Goal: Transaction & Acquisition: Purchase product/service

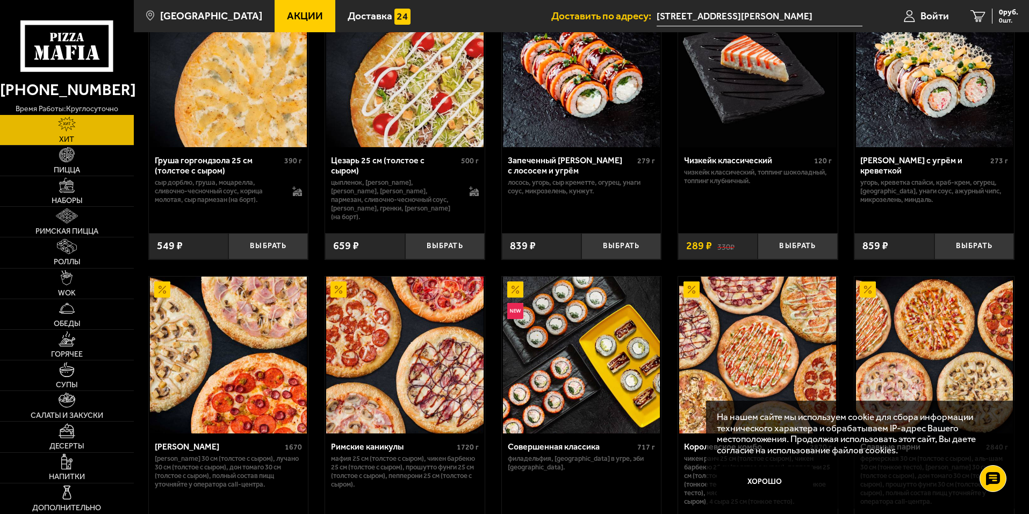
scroll to position [375, 0]
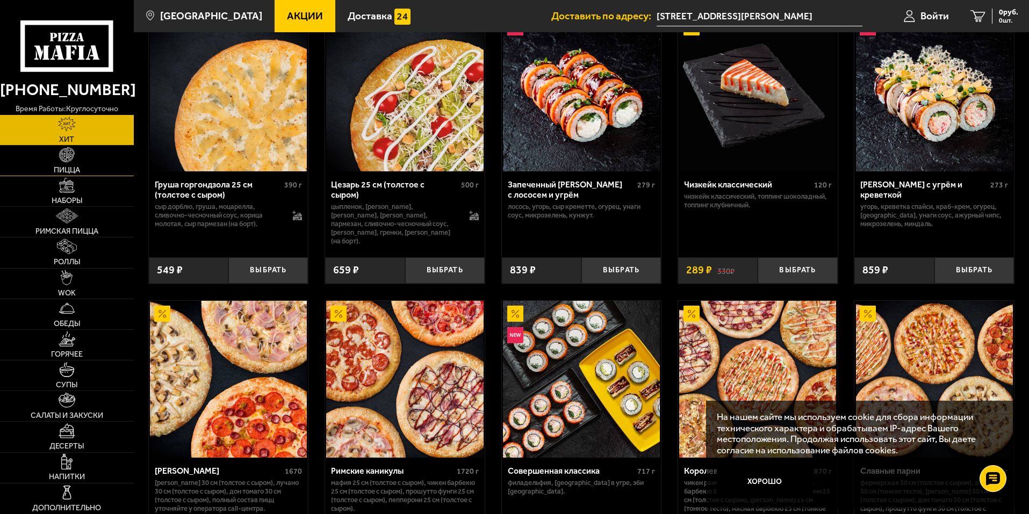
click at [84, 161] on link "Пицца" at bounding box center [67, 161] width 134 height 30
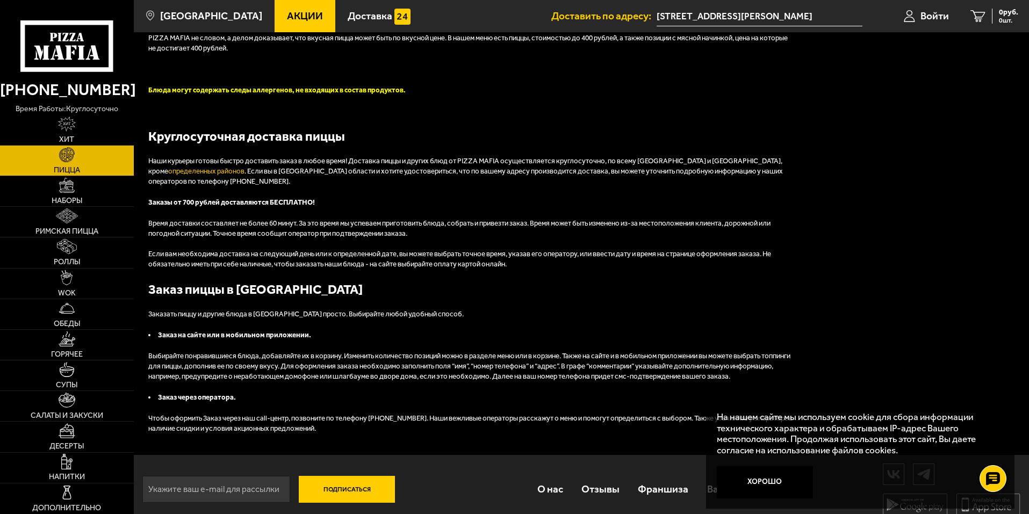
scroll to position [2794, 0]
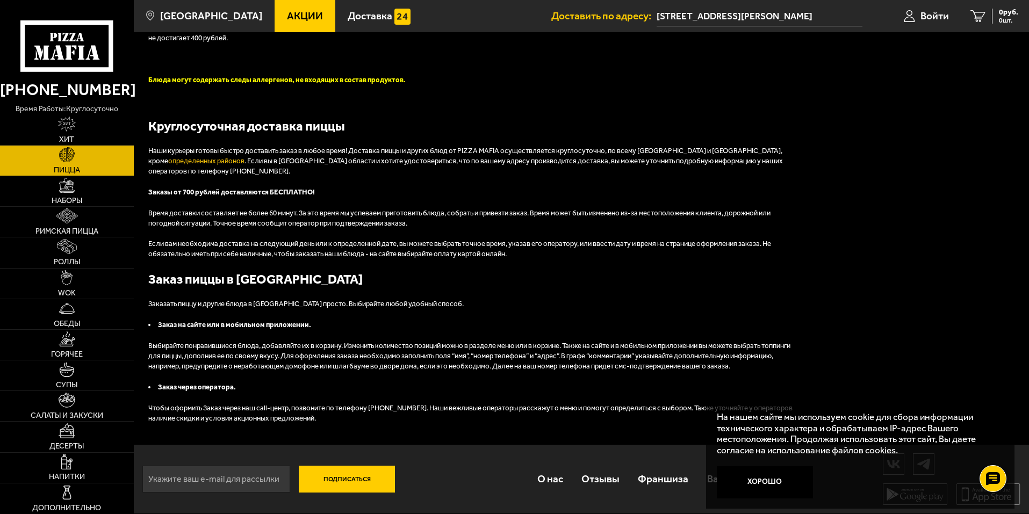
click at [924, 466] on div "На нашем сайте мы используем cookie для сбора информации технического характера…" at bounding box center [860, 455] width 309 height 109
click at [992, 480] on use at bounding box center [993, 478] width 16 height 15
click at [993, 475] on icon at bounding box center [993, 478] width 11 height 11
click at [764, 479] on button "Хорошо" at bounding box center [765, 482] width 97 height 32
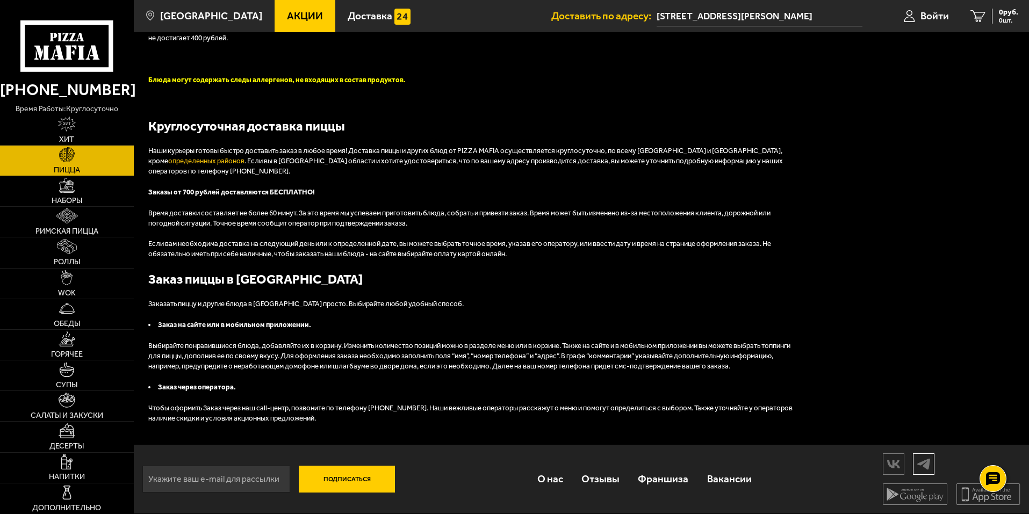
click at [921, 473] on img at bounding box center [924, 464] width 20 height 19
click at [287, 12] on span "Акции" at bounding box center [305, 16] width 36 height 10
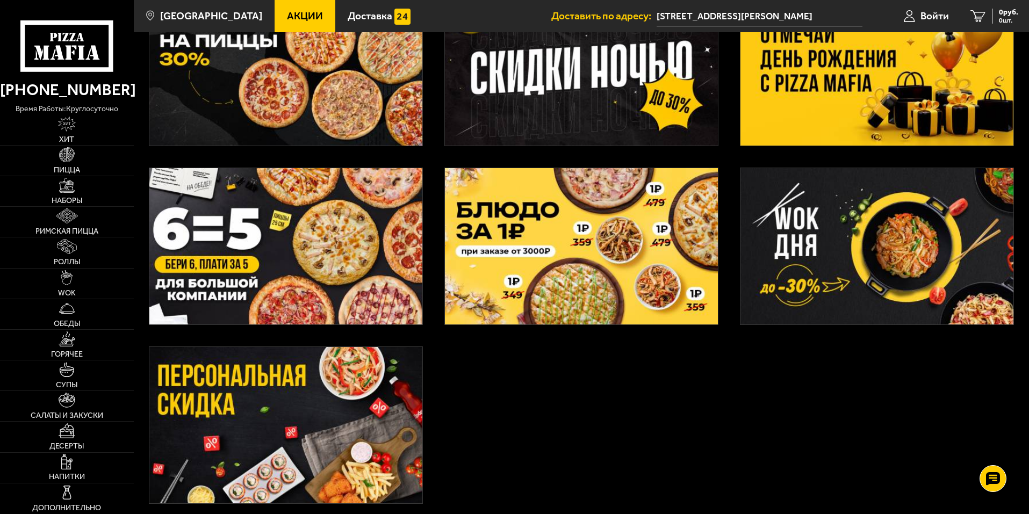
scroll to position [322, 0]
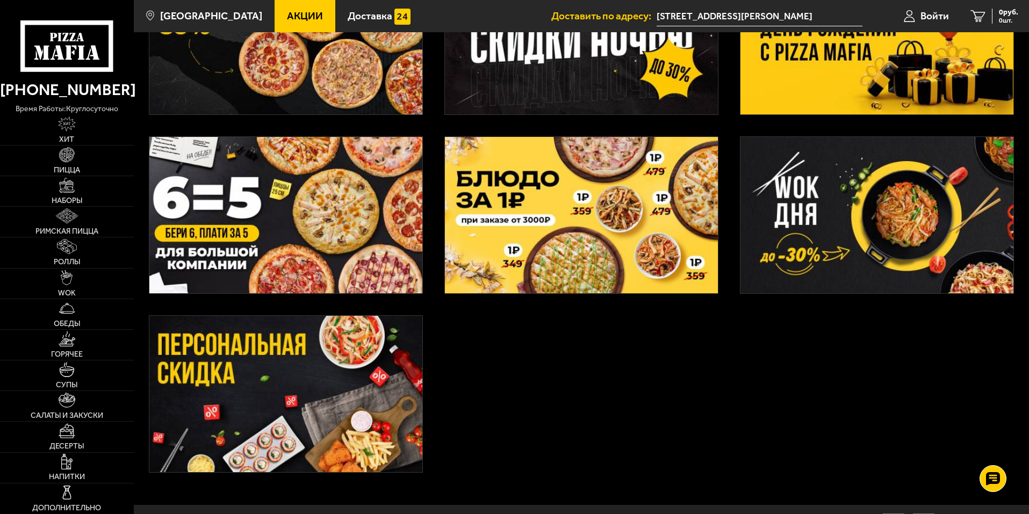
click at [796, 202] on img at bounding box center [876, 215] width 273 height 156
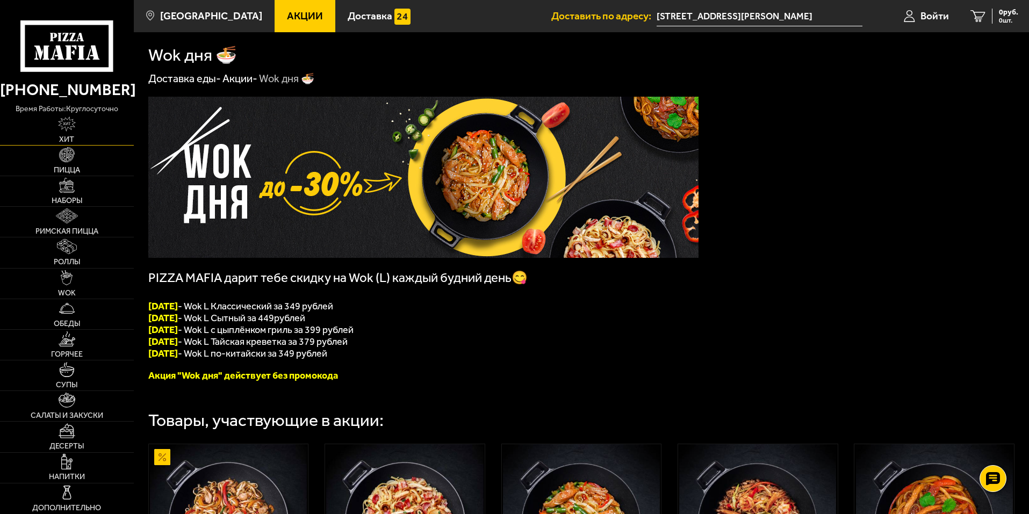
click at [73, 127] on img at bounding box center [67, 124] width 18 height 15
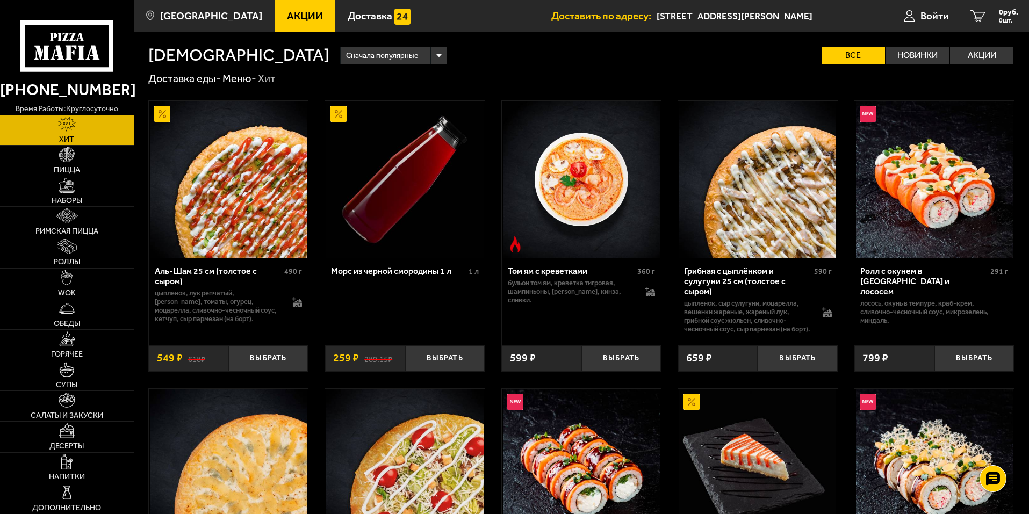
click at [114, 154] on link "Пицца" at bounding box center [67, 161] width 134 height 30
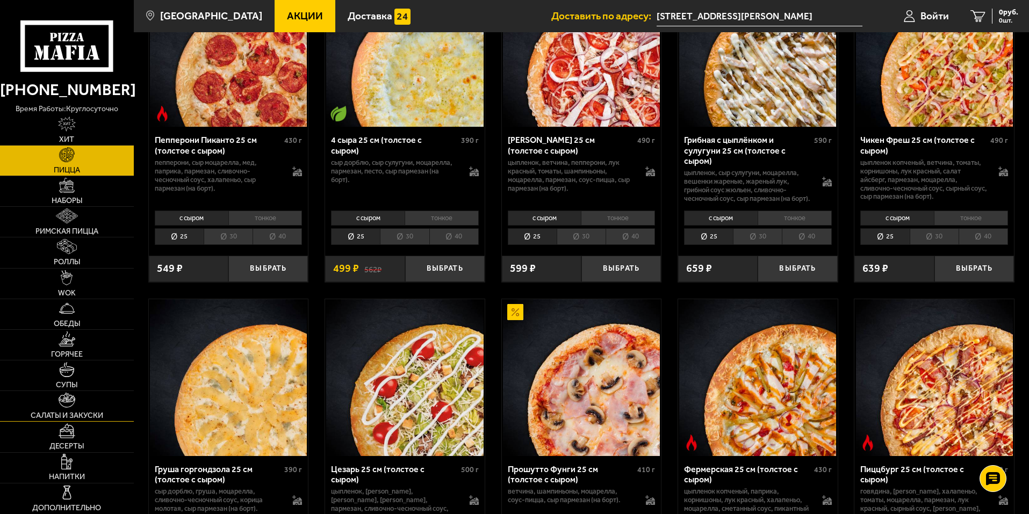
scroll to position [806, 0]
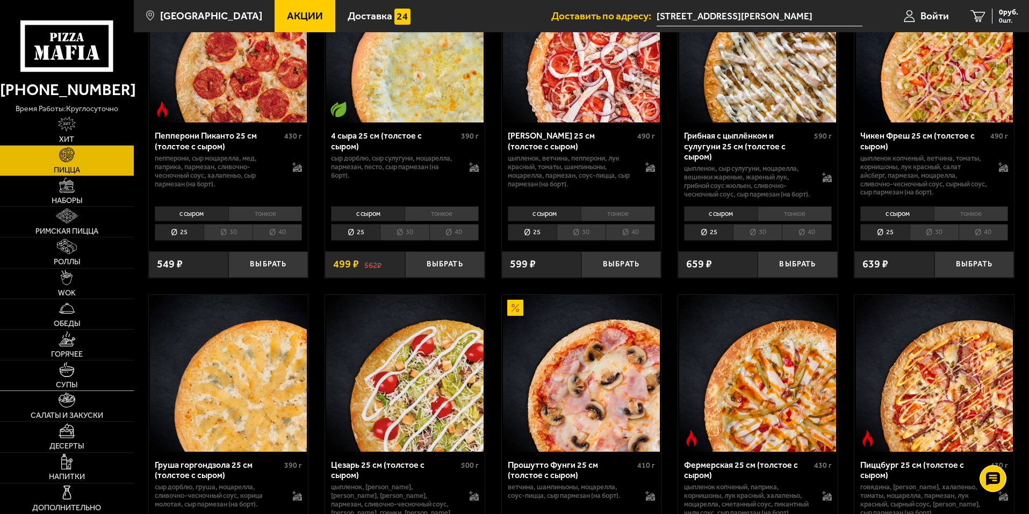
click at [78, 387] on link "Супы" at bounding box center [67, 376] width 134 height 30
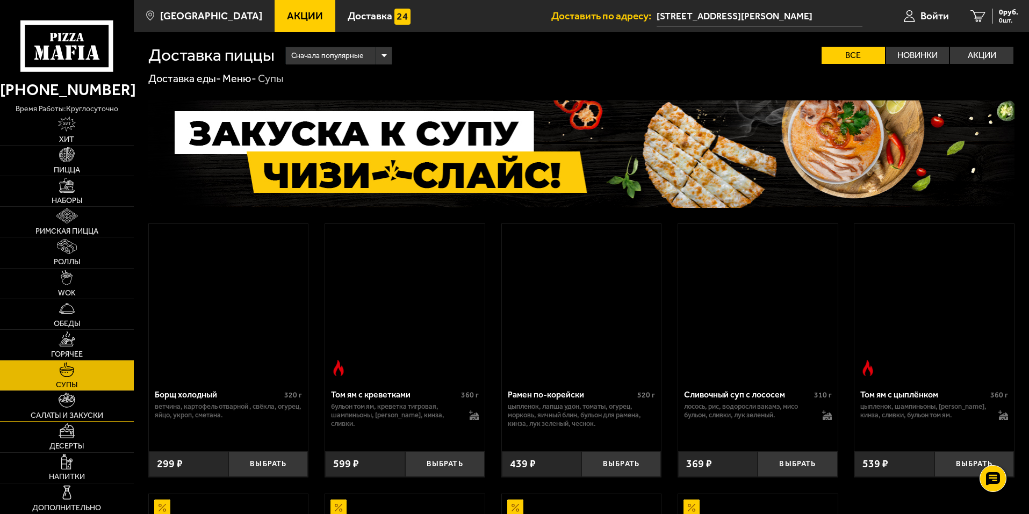
click at [77, 403] on link "Салаты и закуски" at bounding box center [67, 406] width 134 height 30
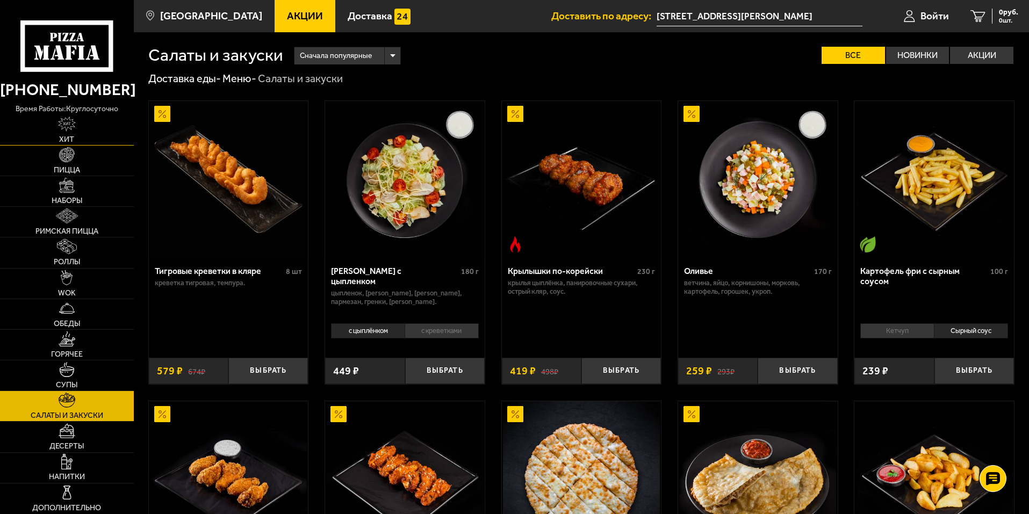
click at [96, 135] on link "Хит" at bounding box center [67, 130] width 134 height 30
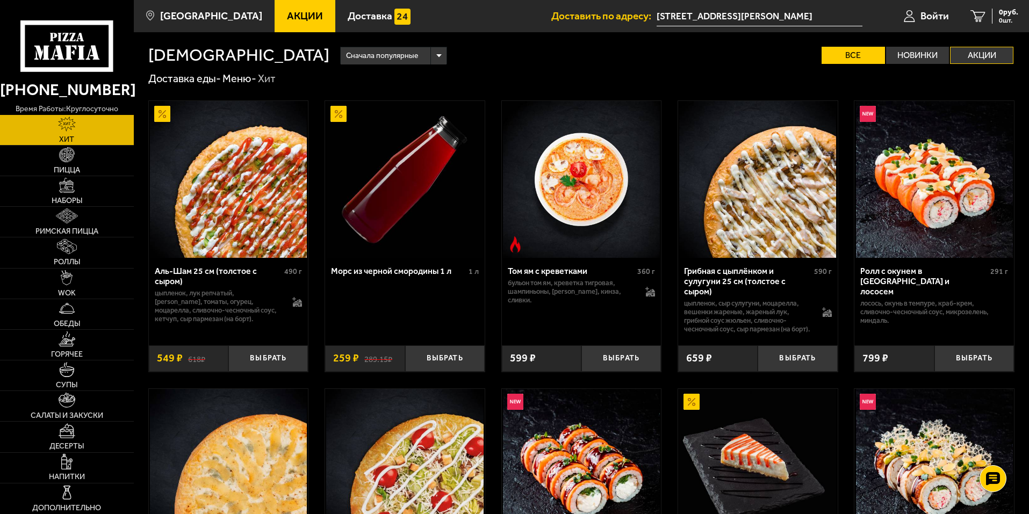
click at [969, 57] on label "Акции" at bounding box center [981, 55] width 63 height 17
click at [0, 0] on input "Акции" at bounding box center [0, 0] width 0 height 0
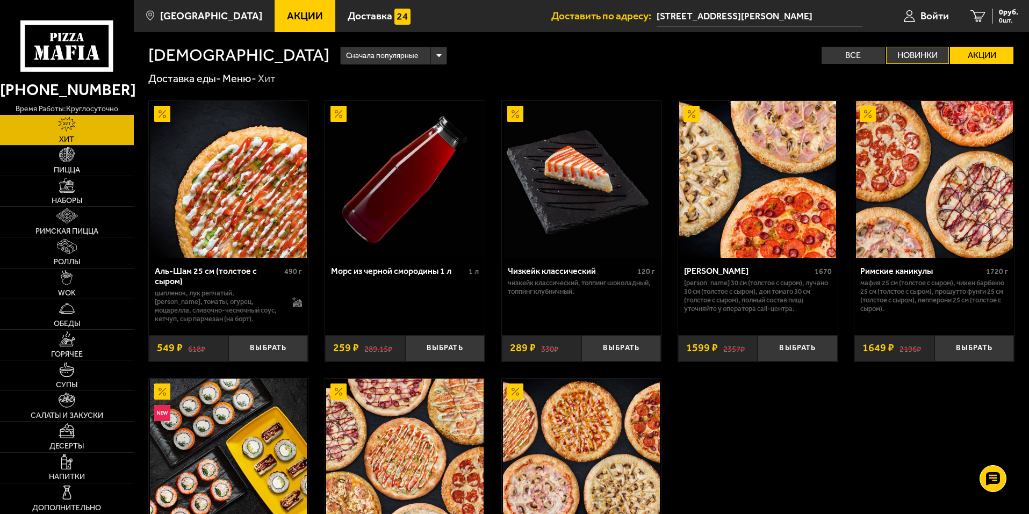
click at [907, 49] on label "Новинки" at bounding box center [917, 55] width 63 height 17
click at [0, 0] on input "Новинки" at bounding box center [0, 0] width 0 height 0
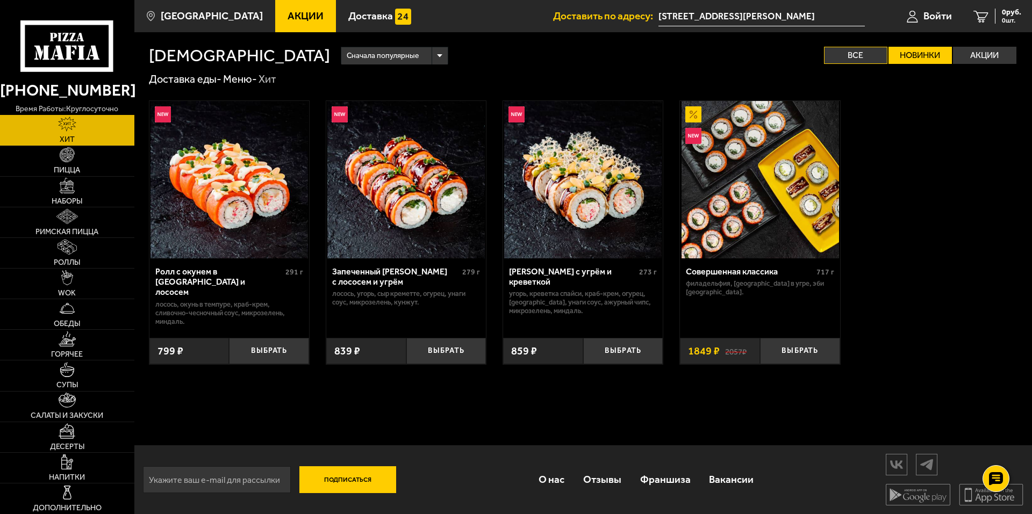
click at [847, 55] on label "Все" at bounding box center [855, 55] width 63 height 17
click at [0, 0] on input "Все" at bounding box center [0, 0] width 0 height 0
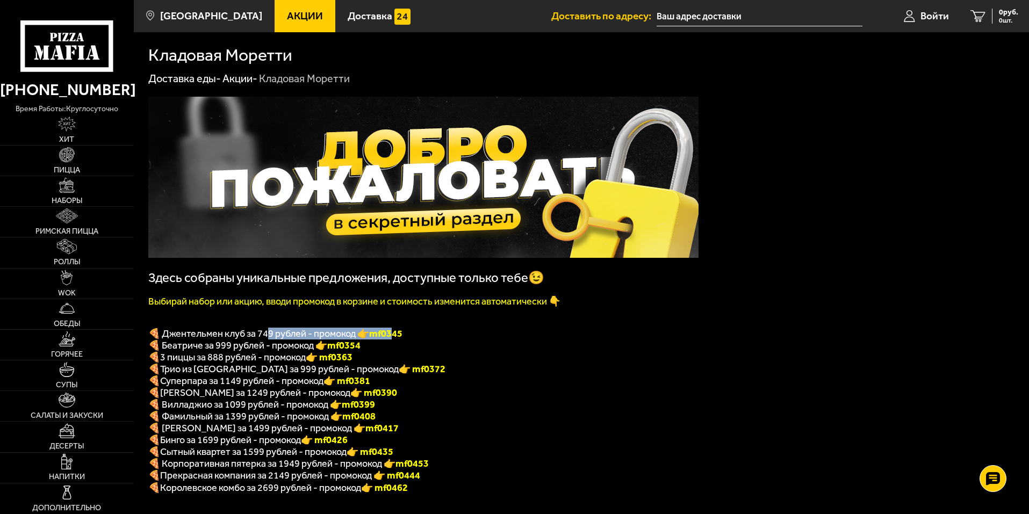
drag, startPoint x: 269, startPoint y: 341, endPoint x: 395, endPoint y: 342, distance: 126.3
click at [395, 340] on span "🍕 Джентельмен клуб за 749 рублей - промокод 👉 mf0345" at bounding box center [275, 334] width 254 height 12
click at [395, 340] on b "mf0345" at bounding box center [385, 334] width 33 height 12
drag, startPoint x: 407, startPoint y: 341, endPoint x: 371, endPoint y: 336, distance: 36.3
click at [371, 336] on p "🍕 Джентельмен клуб за 749 рублей - промокод 👉 mf0345" at bounding box center [423, 334] width 550 height 12
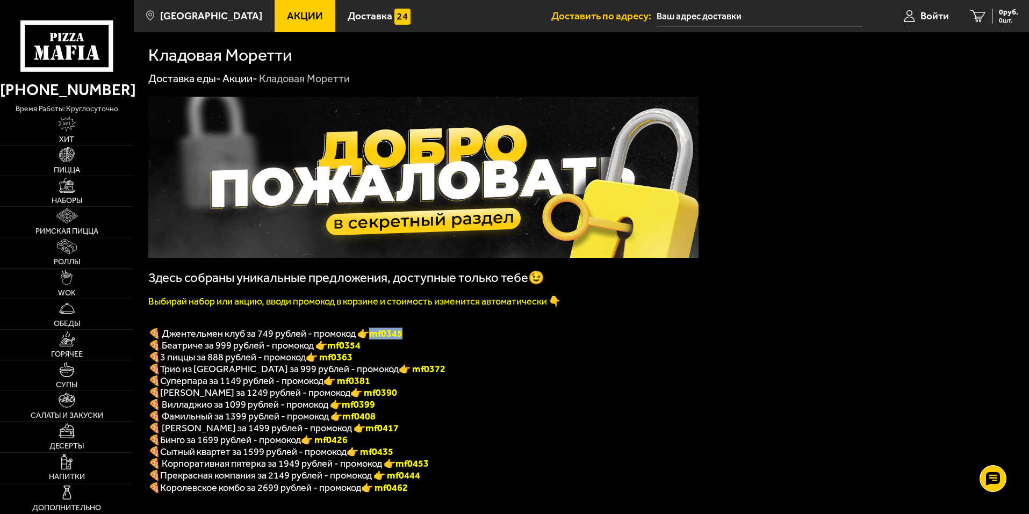
click at [376, 338] on b "mf0345" at bounding box center [385, 334] width 33 height 12
drag, startPoint x: 373, startPoint y: 339, endPoint x: 421, endPoint y: 340, distance: 48.4
click at [421, 340] on p "🍕 Джентельмен клуб за 749 рублей - промокод 👉 mf0345" at bounding box center [423, 334] width 550 height 12
copy b "mf0345"
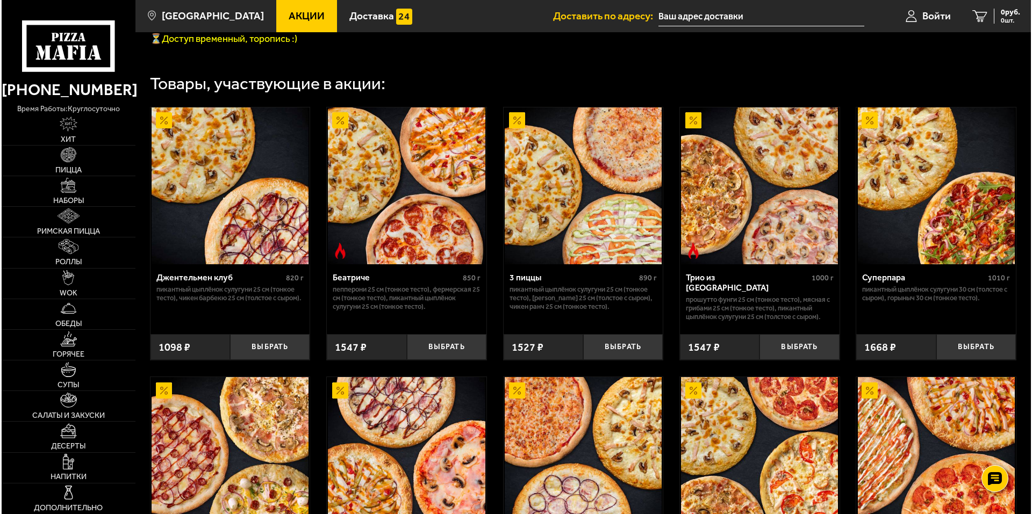
scroll to position [480, 0]
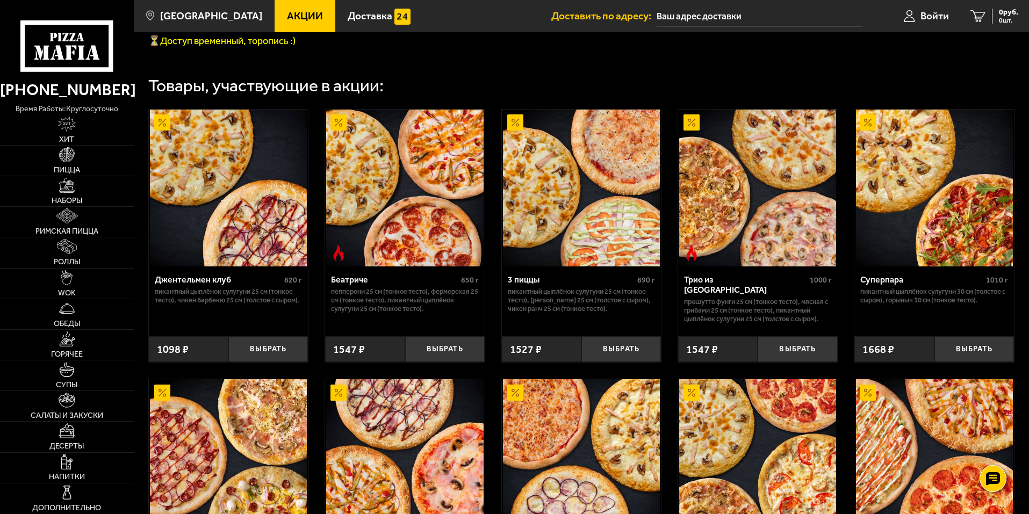
click at [873, 95] on div "Товары, участвующие в акции:" at bounding box center [581, 85] width 866 height 17
click at [933, 7] on link "Войти" at bounding box center [926, 16] width 67 height 32
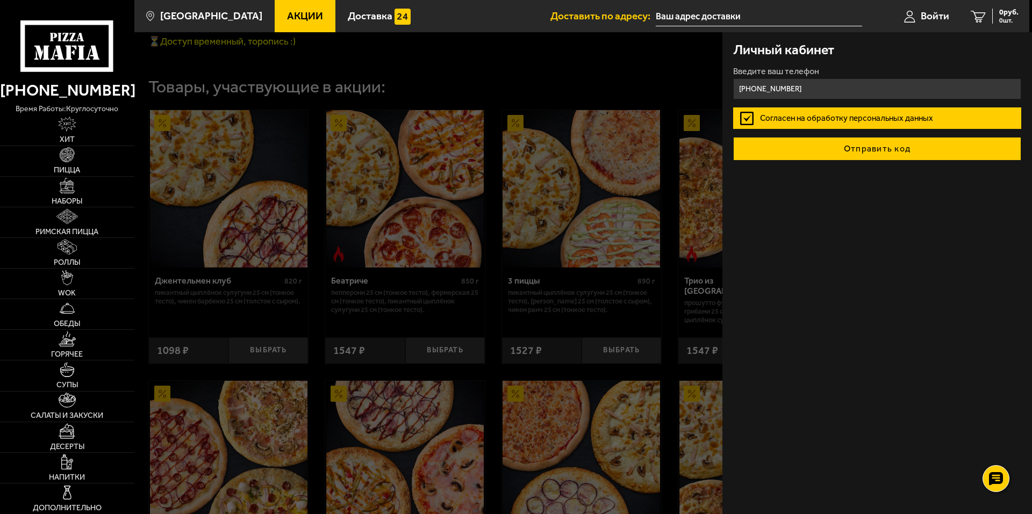
type input "[PHONE_NUMBER]"
click at [801, 157] on button "Отправить код" at bounding box center [877, 149] width 288 height 24
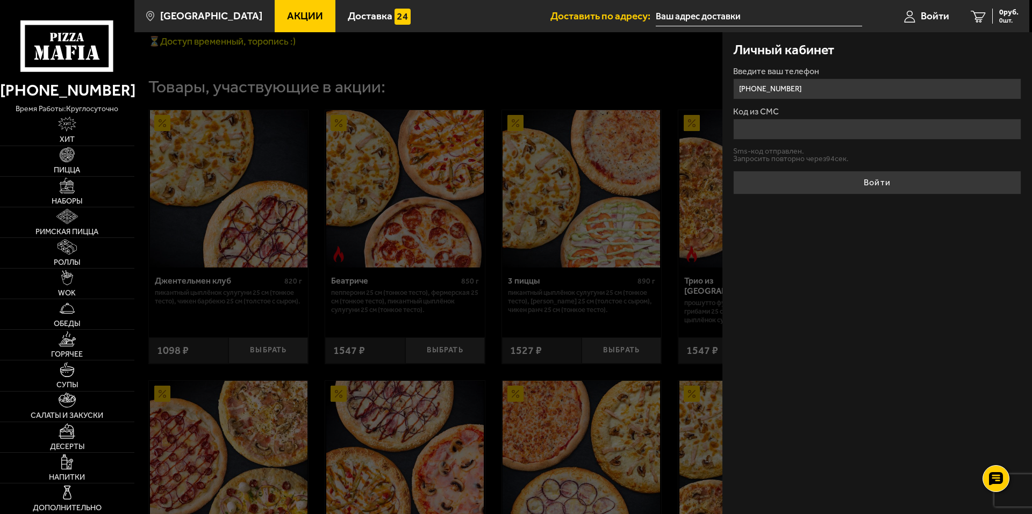
click at [783, 135] on input "Код из СМС" at bounding box center [877, 129] width 288 height 21
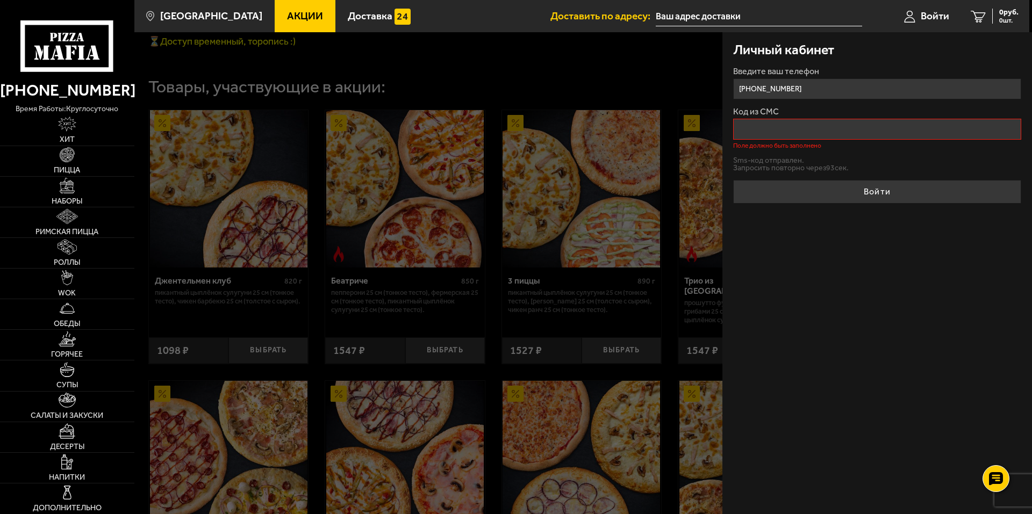
click at [897, 158] on div "Sms-код отправлен. Запросить повторно через 93 сек." at bounding box center [877, 164] width 288 height 15
click at [846, 165] on p "Запросить повторно через 92 сек." at bounding box center [877, 168] width 288 height 8
click at [846, 132] on input "Код из СМС" at bounding box center [877, 129] width 288 height 21
click at [907, 149] on form "Введите ваш телефон +7 (985) 204-70-38 Код из СМС Поле должно быть заполнено Sm…" at bounding box center [877, 135] width 288 height 136
click at [776, 166] on button "Отправить sms-код" at bounding box center [767, 162] width 69 height 8
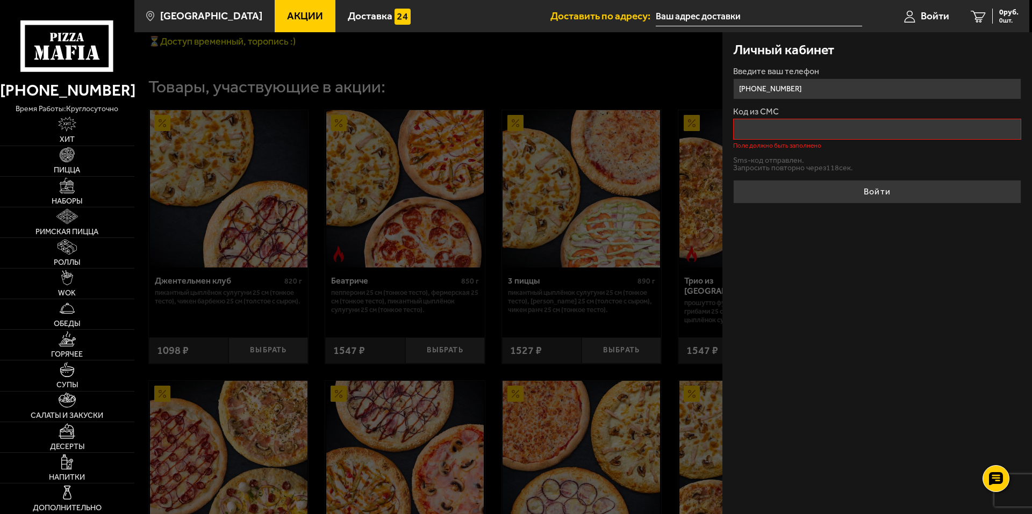
click at [765, 118] on div "Код из СМС Поле должно быть заполнено" at bounding box center [877, 127] width 288 height 41
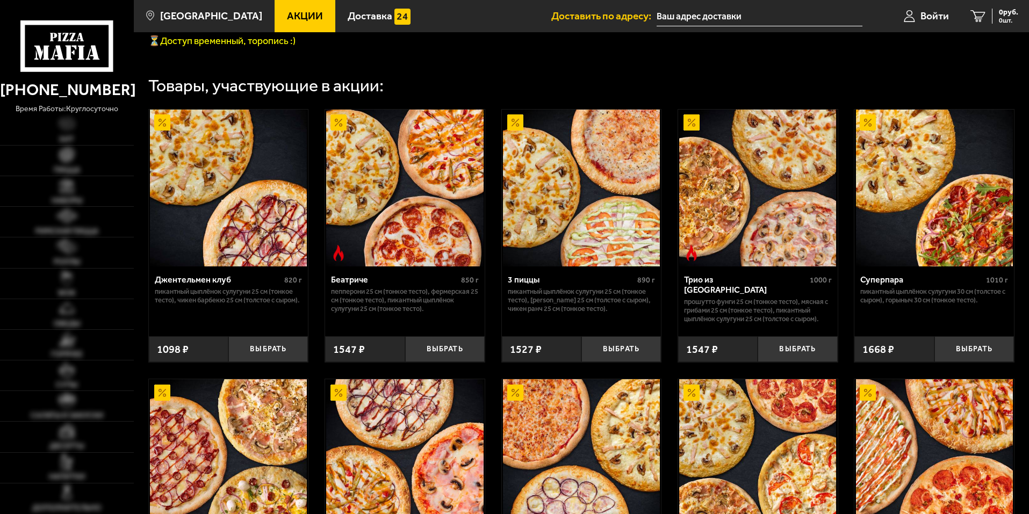
type input "улица Генерала Кравченко, 8"
click at [941, 19] on span "Войти" at bounding box center [935, 16] width 28 height 10
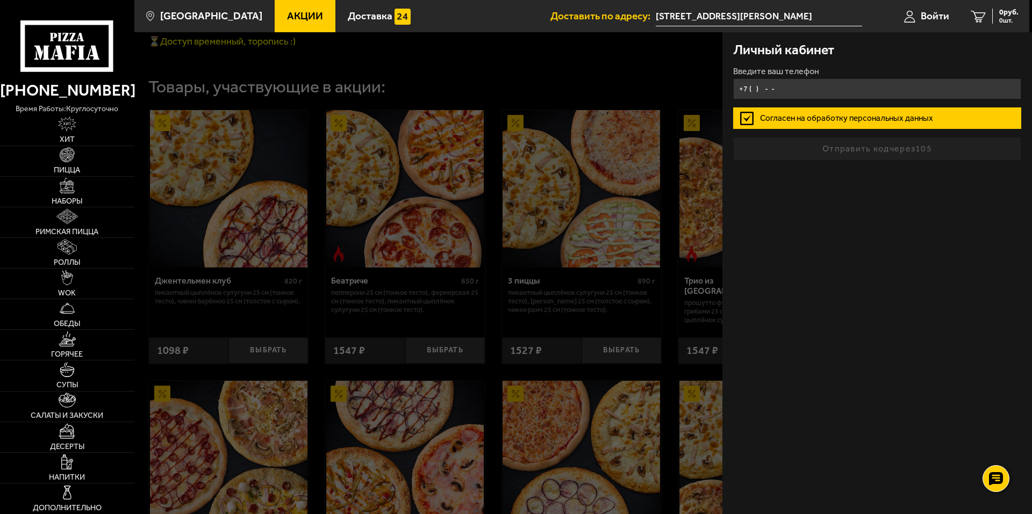
click at [822, 87] on input "+7 ( ) - -" at bounding box center [877, 88] width 288 height 21
click at [815, 92] on input "+7 ( ) - -" at bounding box center [877, 88] width 288 height 21
type input "+7 (985) 982-65-93"
click at [833, 160] on form "Введите ваш телефон +7 (985) 982-65-93 Согласен на обработку персональных данны…" at bounding box center [877, 114] width 288 height 94
click at [837, 93] on input "+7 (985) 982-65-93" at bounding box center [877, 88] width 288 height 21
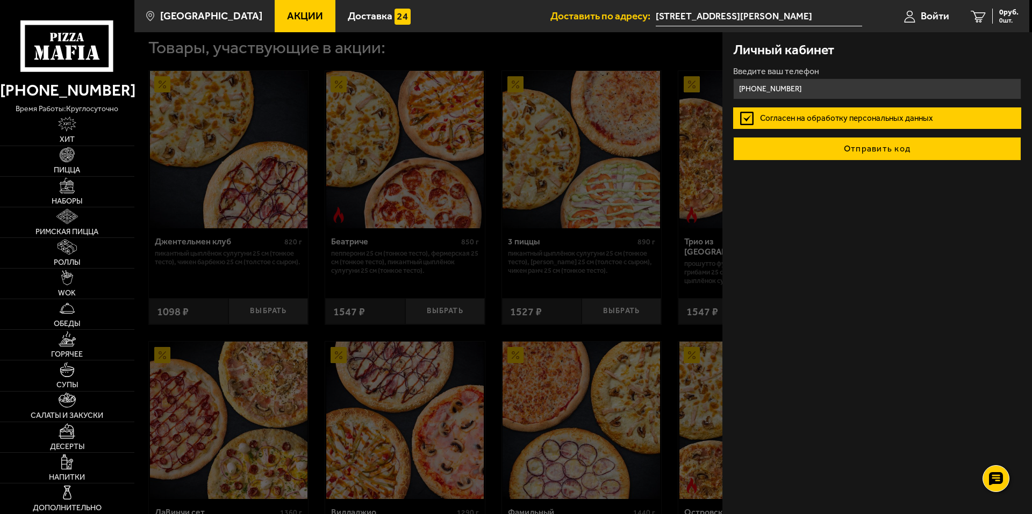
click at [846, 147] on button "Отправить код" at bounding box center [877, 149] width 288 height 24
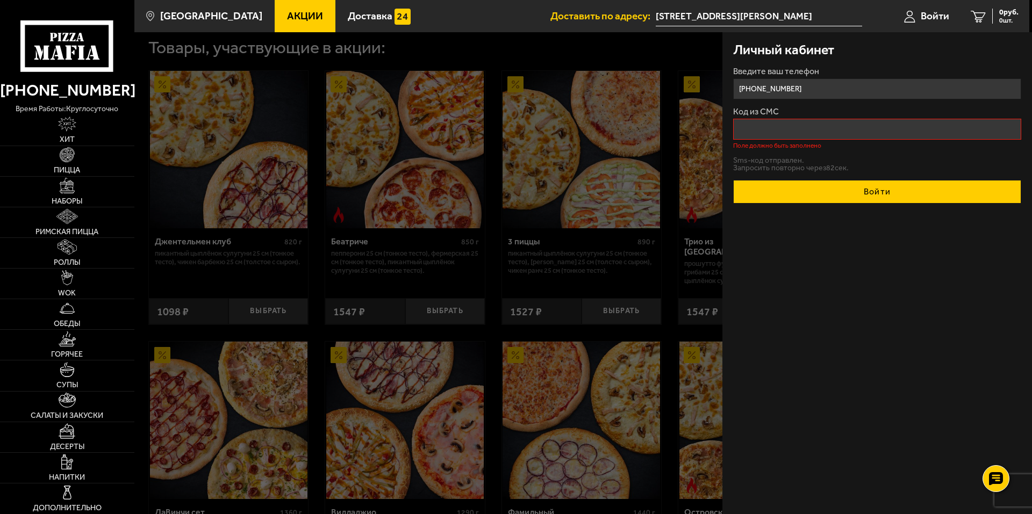
click at [842, 188] on button "Войти" at bounding box center [877, 192] width 288 height 24
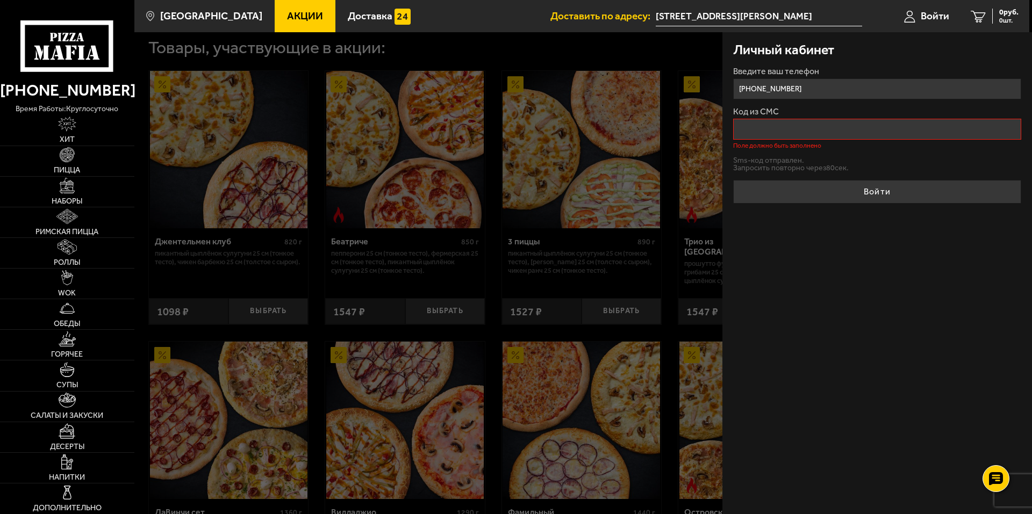
click at [560, 60] on div at bounding box center [650, 289] width 1032 height 514
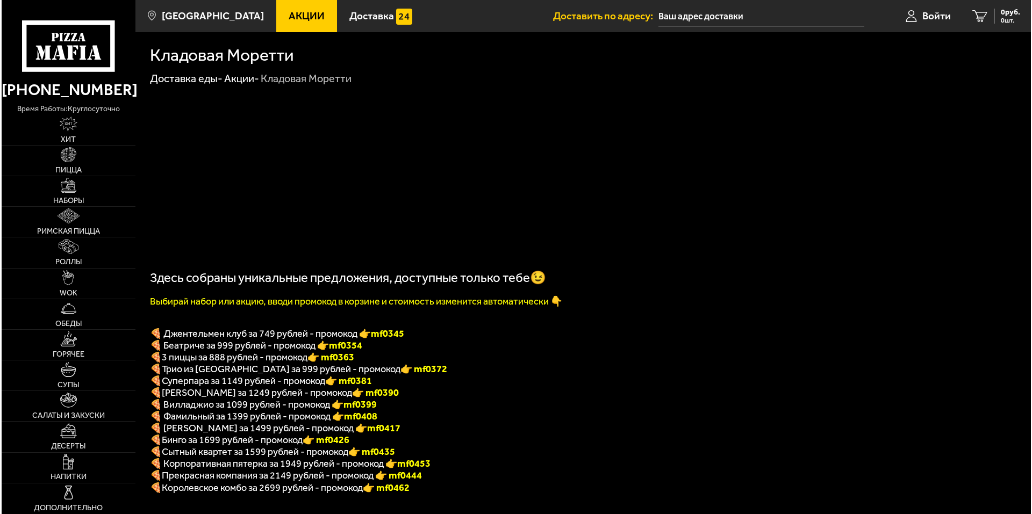
scroll to position [480, 0]
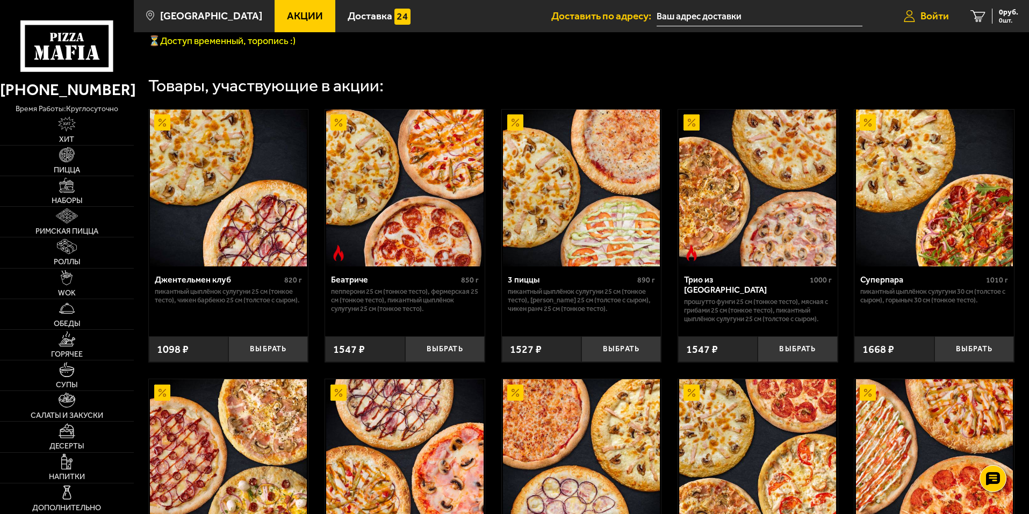
click at [921, 11] on span "Войти" at bounding box center [935, 16] width 28 height 10
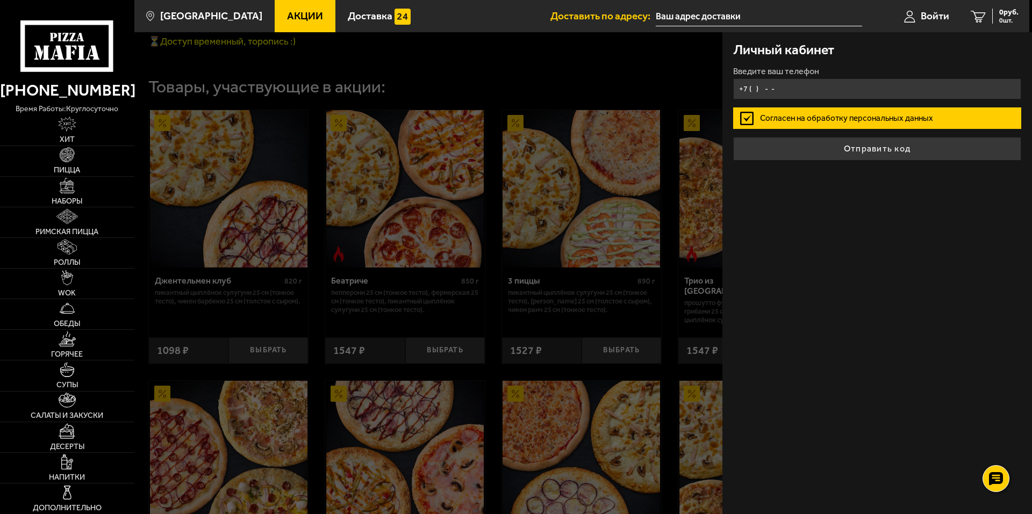
click at [809, 92] on input "+7 ( ) - -" at bounding box center [877, 88] width 288 height 21
type input "[PHONE_NUMBER]"
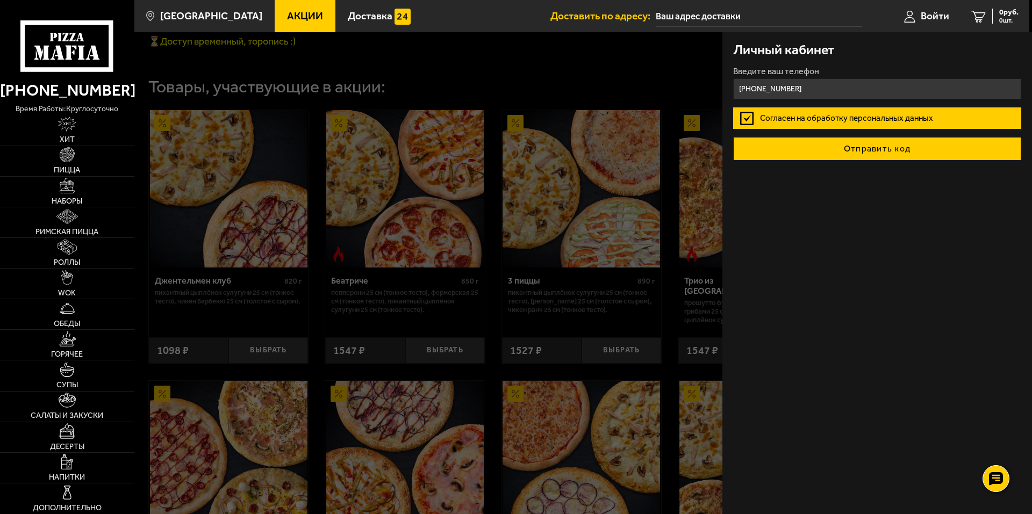
drag, startPoint x: 831, startPoint y: 167, endPoint x: 832, endPoint y: 158, distance: 8.7
click at [831, 167] on div "Личный кабинет Введите ваш телефон [PHONE_NUMBER] Согласен на обработку персона…" at bounding box center [877, 273] width 310 height 482
click at [833, 152] on button "Отправить код" at bounding box center [877, 149] width 288 height 24
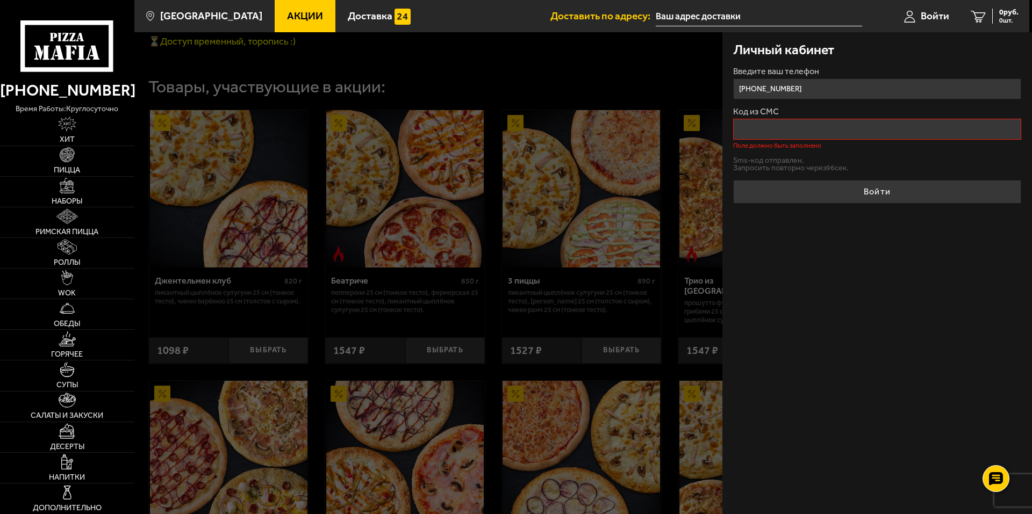
click at [867, 313] on div "Личный кабинет Введите ваш телефон [PHONE_NUMBER] Код из СМС Поле должно быть з…" at bounding box center [877, 273] width 310 height 482
click at [794, 159] on button "Отправить sms-код" at bounding box center [767, 162] width 69 height 8
